Goal: Navigation & Orientation: Find specific page/section

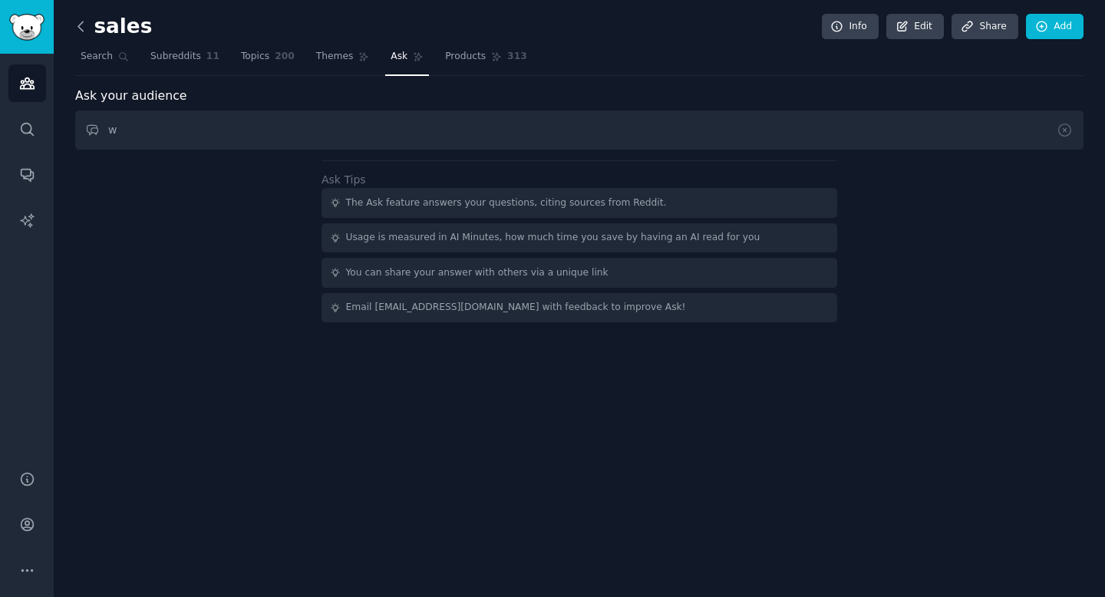
click at [81, 25] on icon at bounding box center [81, 26] width 16 height 16
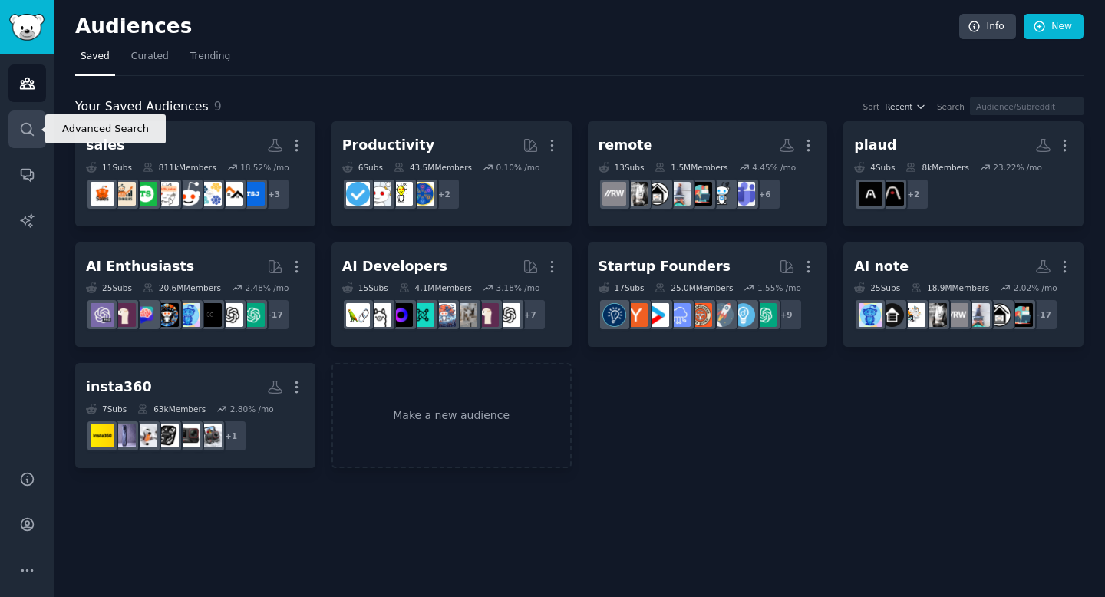
click at [23, 116] on link "Search" at bounding box center [27, 130] width 38 height 38
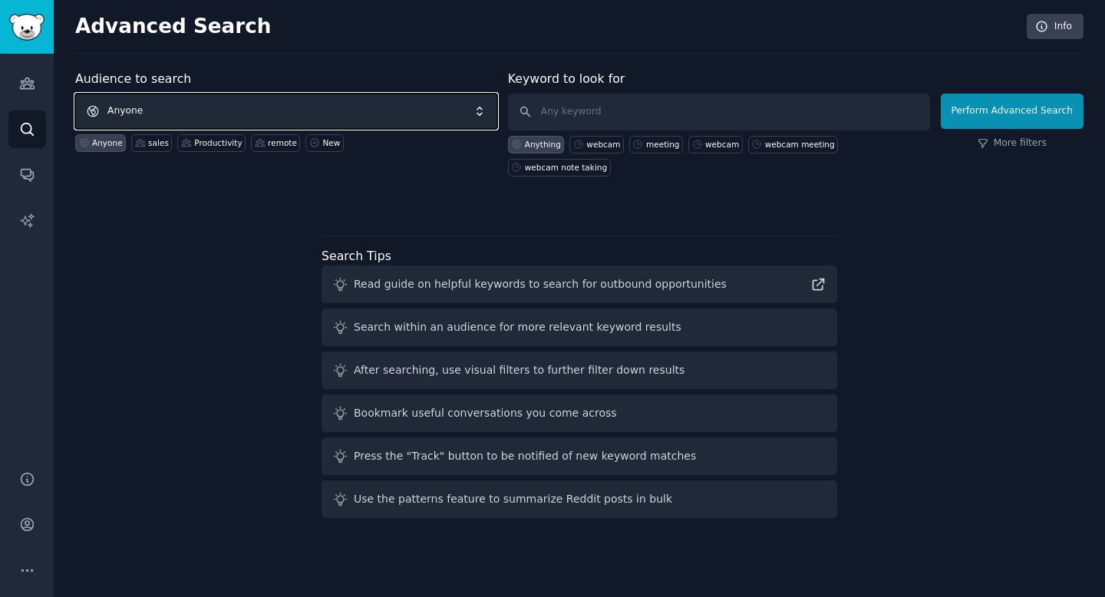
click at [213, 111] on span "Anyone" at bounding box center [286, 111] width 422 height 35
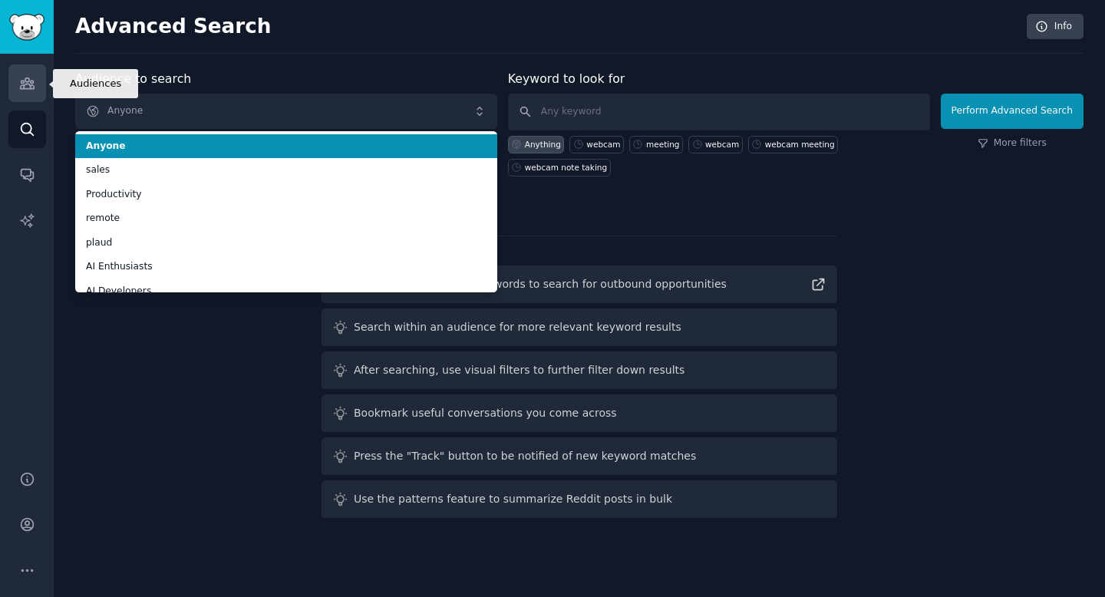
click at [32, 78] on icon "Sidebar" at bounding box center [27, 83] width 16 height 16
